Goal: Transaction & Acquisition: Download file/media

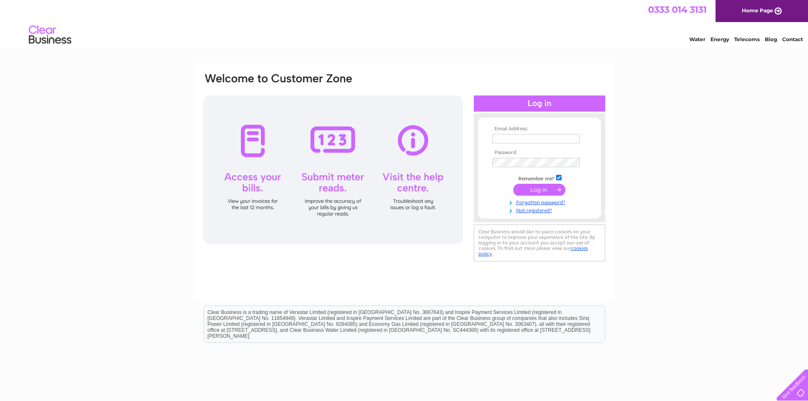
click at [497, 140] on input "text" at bounding box center [536, 138] width 87 height 9
type input "c7.payables@muir-group.co.uk"
click at [526, 190] on input "submit" at bounding box center [539, 190] width 52 height 12
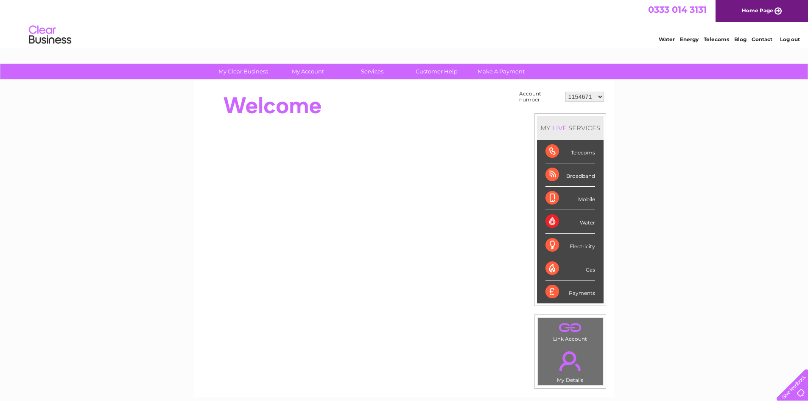
click at [601, 98] on select "1154671 30291761 30295235 30295590 30297607 30305999" at bounding box center [585, 97] width 39 height 10
click at [566, 92] on select "1154671 30291761 30295235 30295590 30297607 30305999" at bounding box center [585, 97] width 39 height 10
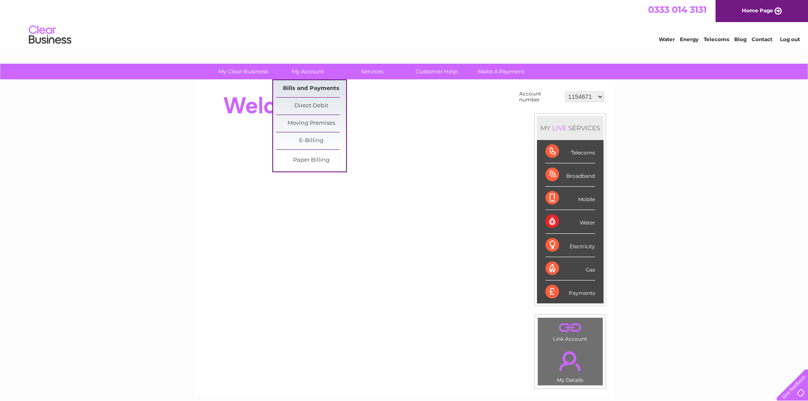
click at [309, 88] on link "Bills and Payments" at bounding box center [311, 88] width 70 height 17
click at [307, 87] on link "Bills and Payments" at bounding box center [311, 88] width 70 height 17
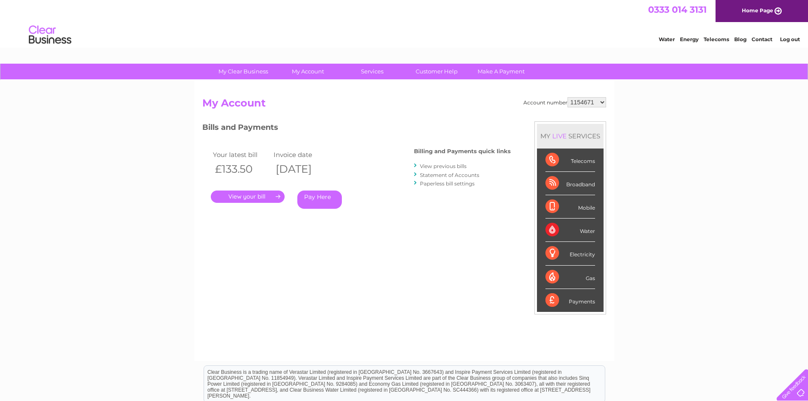
click at [267, 198] on link "." at bounding box center [248, 196] width 74 height 12
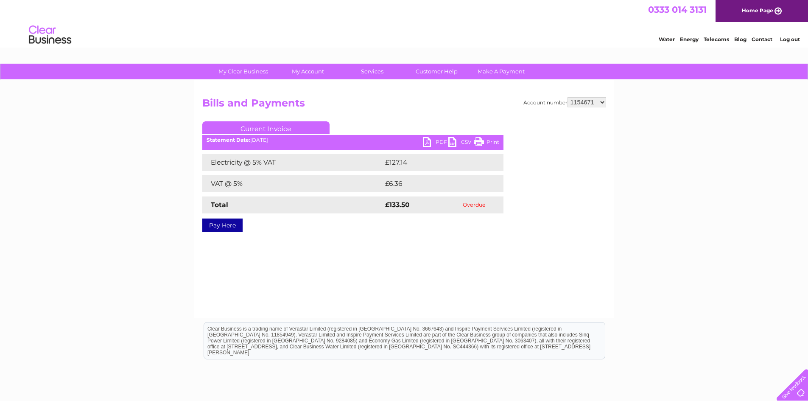
click at [426, 145] on link "PDF" at bounding box center [435, 143] width 25 height 12
click at [429, 141] on link "PDF" at bounding box center [435, 143] width 25 height 12
click at [601, 103] on select "1154671 30291761 30295235 30295590 30297607 30305999" at bounding box center [587, 102] width 39 height 10
select select "30291761"
click at [568, 97] on select "1154671 30291761 30295235 30295590 30297607 30305999" at bounding box center [587, 102] width 39 height 10
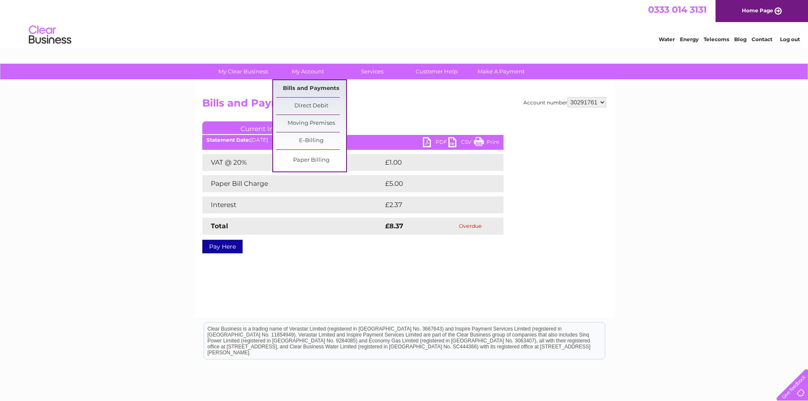
click at [302, 88] on link "Bills and Payments" at bounding box center [311, 88] width 70 height 17
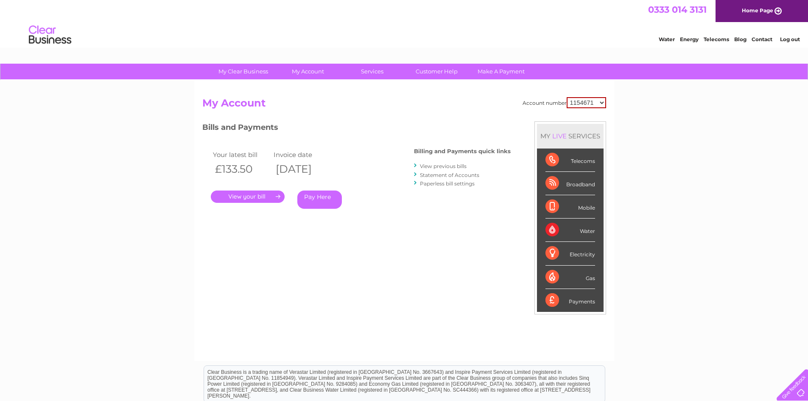
click at [600, 103] on select "1154671 30291761 30295235 30295590 30297607 30305999" at bounding box center [586, 102] width 39 height 11
select select "30291761"
click at [567, 97] on select "1154671 30291761 30295235 30295590 30297607 30305999" at bounding box center [586, 102] width 39 height 11
click at [266, 196] on link "." at bounding box center [248, 196] width 74 height 12
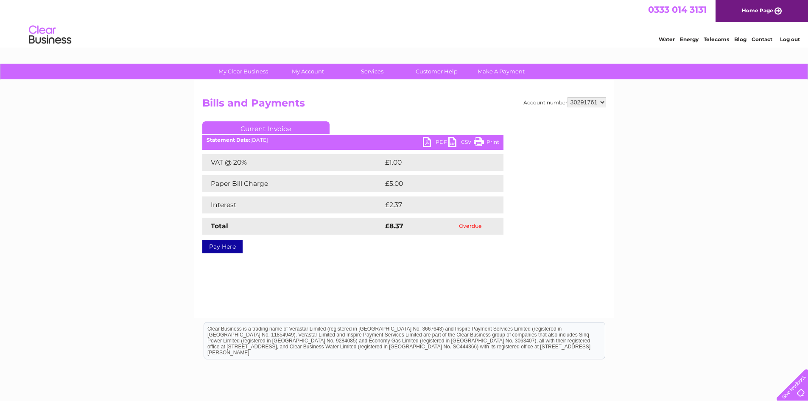
click at [427, 144] on link "PDF" at bounding box center [435, 143] width 25 height 12
click at [605, 103] on select "1154671 30291761 30295235 30295590 30297607 30305999" at bounding box center [587, 102] width 39 height 10
select select "30295235"
click at [568, 97] on select "1154671 30291761 30295235 30295590 30297607 30305999" at bounding box center [587, 102] width 39 height 10
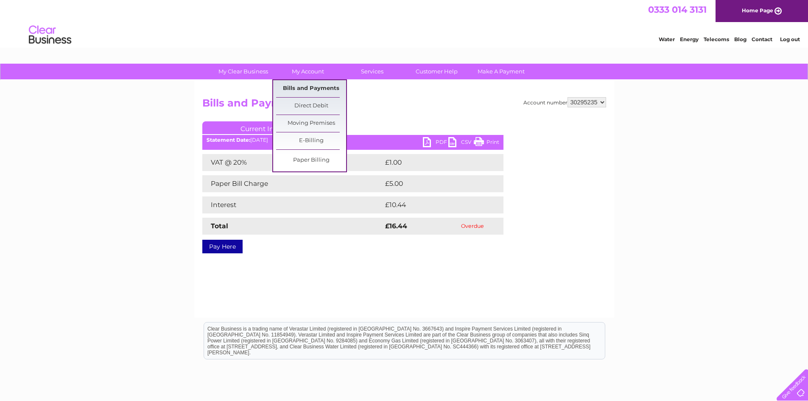
click at [305, 87] on link "Bills and Payments" at bounding box center [311, 88] width 70 height 17
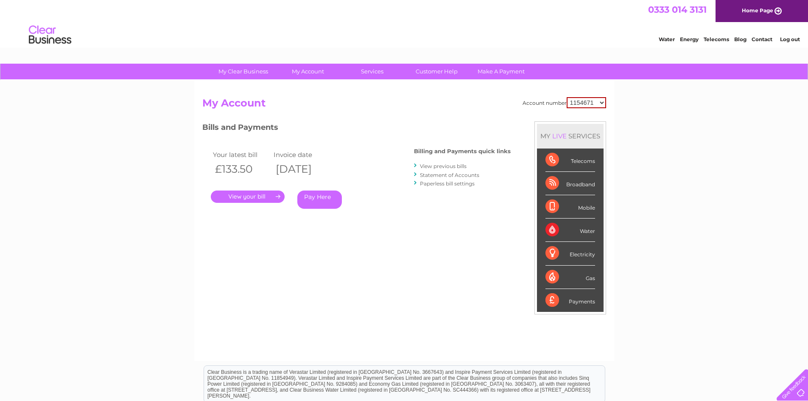
click at [603, 103] on select "1154671 30291761 30295235 30295590 30297607 30305999" at bounding box center [586, 102] width 39 height 11
select select "30295235"
click at [567, 97] on select "1154671 30291761 30295235 30295590 30297607 30305999" at bounding box center [586, 102] width 39 height 11
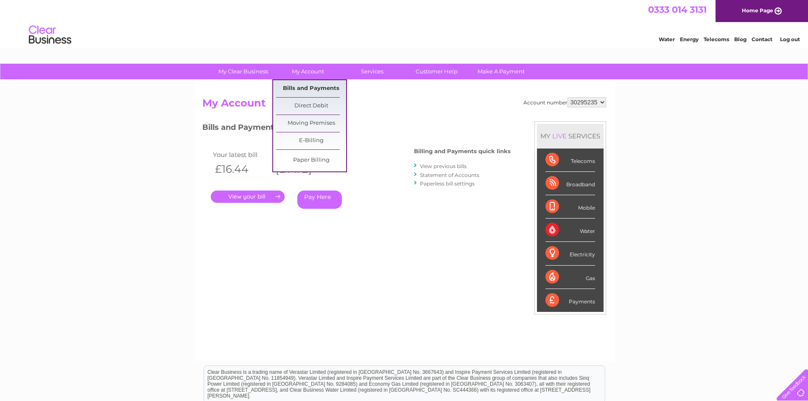
click at [308, 89] on link "Bills and Payments" at bounding box center [311, 88] width 70 height 17
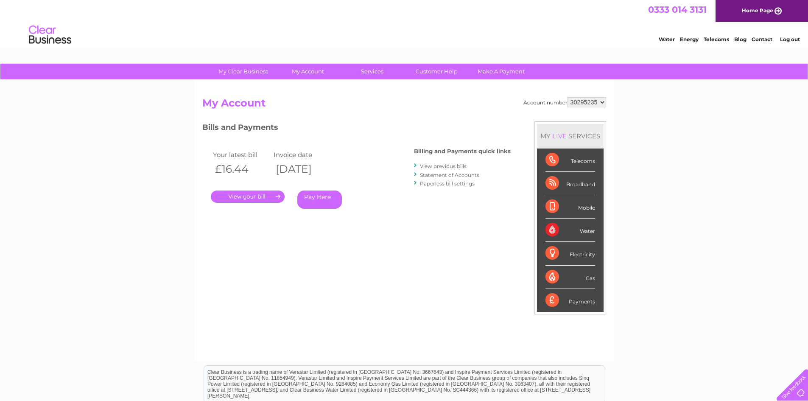
click at [447, 167] on link "View previous bills" at bounding box center [443, 166] width 47 height 6
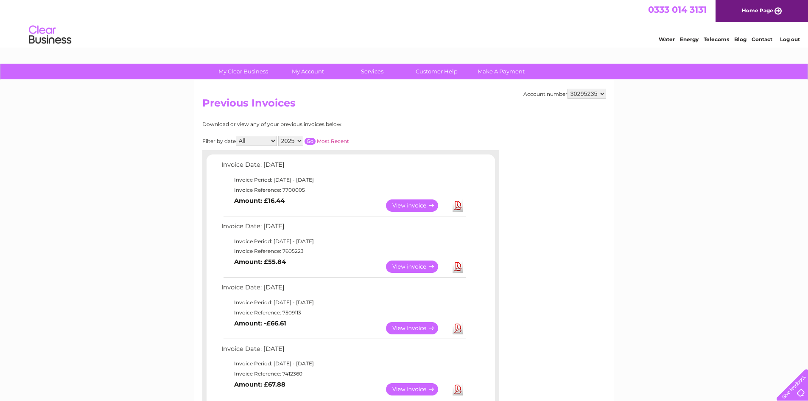
click at [457, 208] on link "Download" at bounding box center [458, 205] width 11 height 12
